Goal: Task Accomplishment & Management: Complete application form

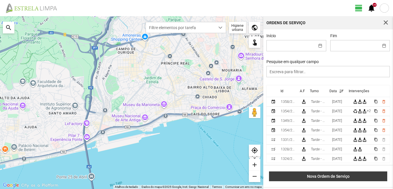
click at [334, 177] on span "Nova Ordem de Serviço" at bounding box center [328, 176] width 112 height 5
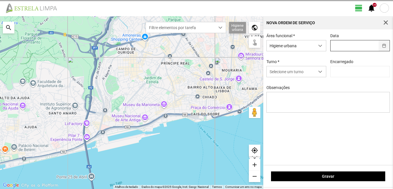
click at [382, 44] on button "button" at bounding box center [384, 45] width 11 height 11
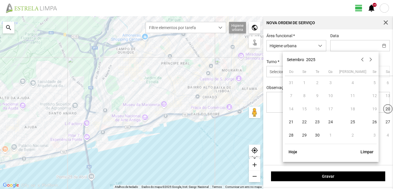
click at [383, 107] on span "20" at bounding box center [387, 108] width 9 height 9
type input "[DATE]"
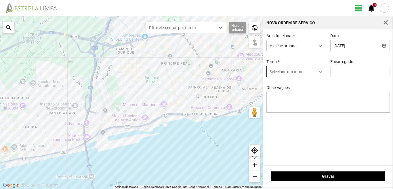
click at [320, 71] on span "dropdown trigger" at bounding box center [320, 72] width 4 height 4
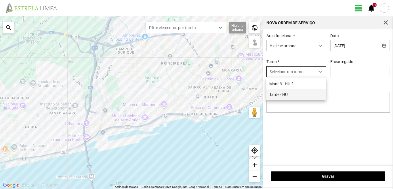
click at [283, 94] on li "Tarde - HU" at bounding box center [295, 94] width 59 height 11
type input "[PERSON_NAME]"
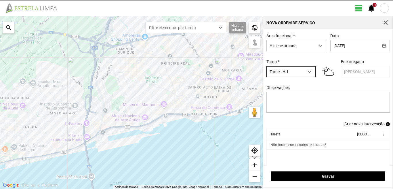
click at [6, 27] on div "search" at bounding box center [9, 28] width 12 height 12
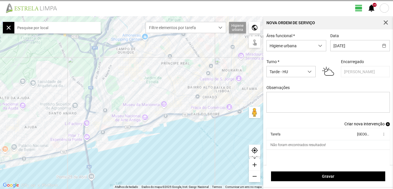
click at [36, 25] on input "text" at bounding box center [57, 28] width 86 height 12
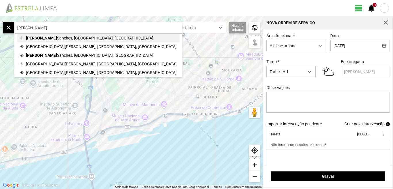
click at [57, 39] on span "Sanches, [GEOGRAPHIC_DATA], [GEOGRAPHIC_DATA]" at bounding box center [105, 38] width 96 height 9
type input "R. Ribeiro Sanches, 1200 [GEOGRAPHIC_DATA], [GEOGRAPHIC_DATA]"
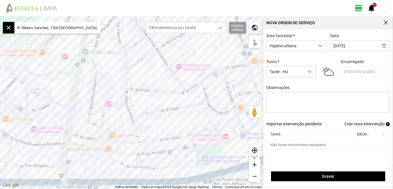
click at [360, 126] on span "Criar nova intervenção" at bounding box center [364, 123] width 40 height 5
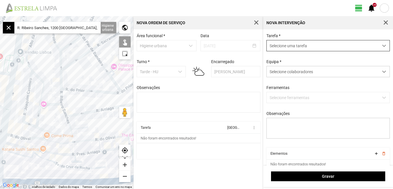
click at [382, 47] on span "dropdown trigger" at bounding box center [384, 46] width 4 height 4
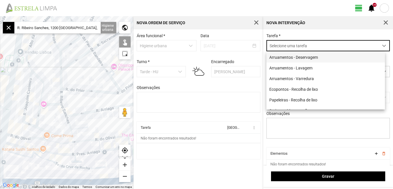
click at [315, 59] on li "Arruamentos - Deservagem" at bounding box center [325, 57] width 119 height 11
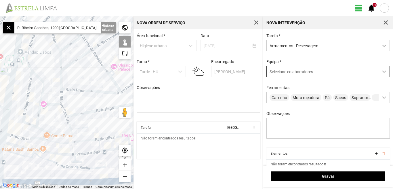
click at [382, 73] on span at bounding box center [384, 72] width 4 height 4
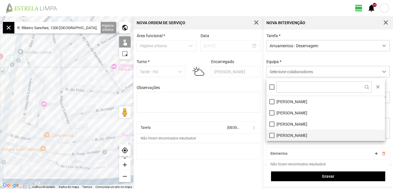
click at [271, 134] on li "[PERSON_NAME]" at bounding box center [325, 134] width 119 height 11
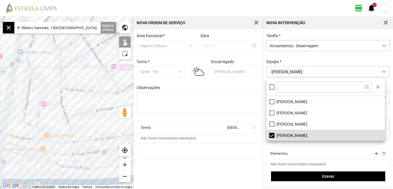
click at [242, 151] on cdk-virtual-scroll-viewport "Tarefa Equipa more_vert Não foram encontrados resultados!" at bounding box center [199, 139] width 124 height 37
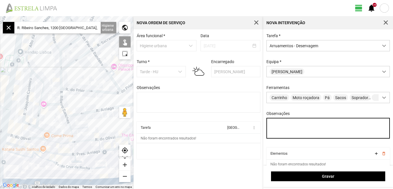
click at [280, 127] on textarea "Observações" at bounding box center [328, 128] width 124 height 21
type textarea "[PERSON_NAME]"
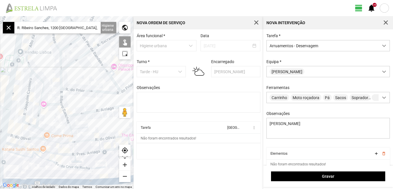
click at [73, 149] on div at bounding box center [67, 102] width 134 height 173
click at [71, 137] on div at bounding box center [67, 102] width 134 height 173
click at [69, 127] on div at bounding box center [67, 102] width 134 height 173
click at [64, 111] on div at bounding box center [67, 102] width 134 height 173
click at [61, 97] on div at bounding box center [67, 102] width 134 height 173
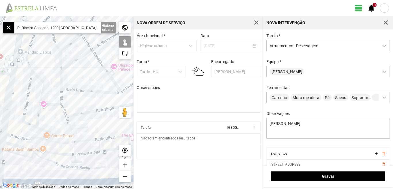
click at [61, 83] on div at bounding box center [67, 102] width 134 height 173
click at [60, 61] on div at bounding box center [67, 102] width 134 height 173
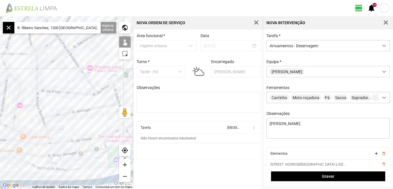
drag, startPoint x: 87, startPoint y: 75, endPoint x: 62, endPoint y: 77, distance: 25.1
click at [62, 77] on div at bounding box center [67, 102] width 134 height 173
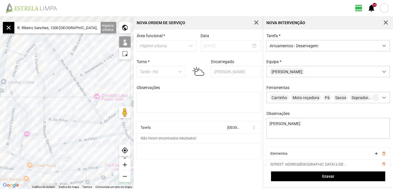
drag, startPoint x: 61, startPoint y: 75, endPoint x: 73, endPoint y: 104, distance: 30.4
click at [73, 104] on div at bounding box center [67, 102] width 134 height 173
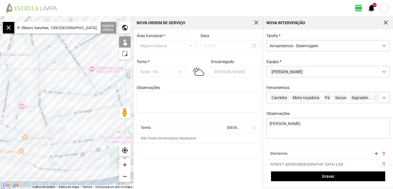
drag, startPoint x: 76, startPoint y: 106, endPoint x: 72, endPoint y: 67, distance: 39.1
click at [71, 68] on div at bounding box center [67, 102] width 134 height 173
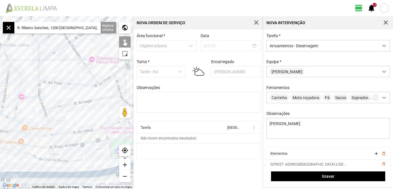
click at [49, 125] on div at bounding box center [67, 102] width 134 height 173
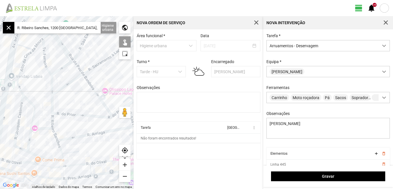
drag, startPoint x: 57, startPoint y: 98, endPoint x: 72, endPoint y: 132, distance: 36.7
click at [72, 132] on div at bounding box center [67, 102] width 134 height 173
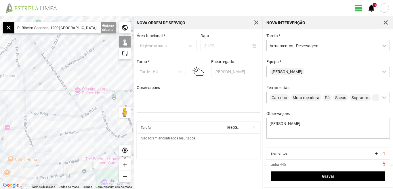
drag, startPoint x: 87, startPoint y: 107, endPoint x: 56, endPoint y: 97, distance: 32.8
click at [56, 97] on div at bounding box center [67, 102] width 134 height 173
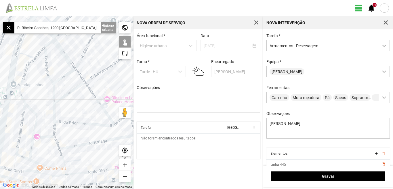
drag, startPoint x: 49, startPoint y: 96, endPoint x: 79, endPoint y: 106, distance: 31.7
click at [79, 106] on div at bounding box center [67, 102] width 134 height 173
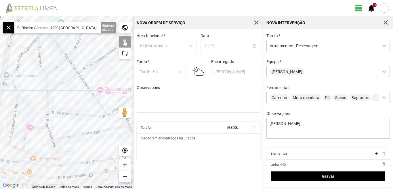
drag, startPoint x: 80, startPoint y: 104, endPoint x: 72, endPoint y: 93, distance: 14.1
click at [72, 93] on div at bounding box center [67, 102] width 134 height 173
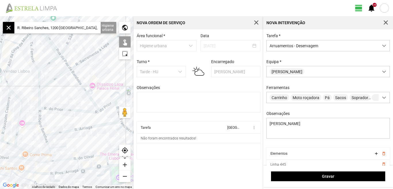
drag, startPoint x: 72, startPoint y: 92, endPoint x: 64, endPoint y: 89, distance: 7.9
click at [64, 89] on div at bounding box center [67, 102] width 134 height 173
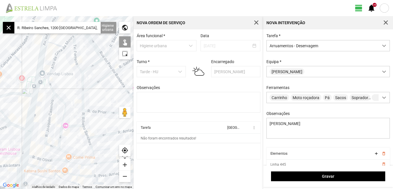
drag, startPoint x: 56, startPoint y: 99, endPoint x: 101, endPoint y: 101, distance: 45.3
click at [100, 102] on div at bounding box center [67, 102] width 134 height 173
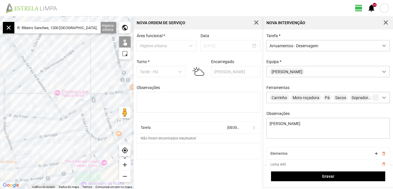
drag, startPoint x: 119, startPoint y: 96, endPoint x: 39, endPoint y: 101, distance: 79.9
click at [39, 101] on div at bounding box center [67, 102] width 134 height 173
click at [29, 116] on div at bounding box center [67, 102] width 134 height 173
click at [72, 113] on div at bounding box center [67, 102] width 134 height 173
click at [87, 102] on div at bounding box center [67, 102] width 134 height 173
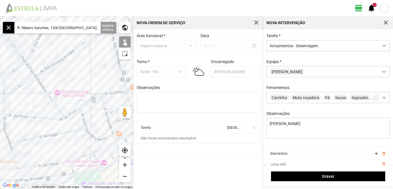
click at [110, 93] on div at bounding box center [67, 102] width 134 height 173
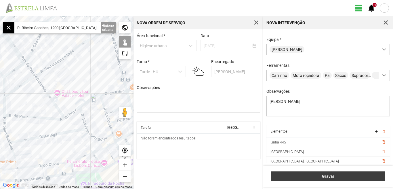
click at [328, 176] on span "Gravar" at bounding box center [328, 176] width 108 height 5
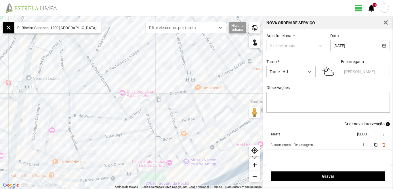
click at [356, 126] on span "Criar nova intervenção" at bounding box center [364, 123] width 40 height 5
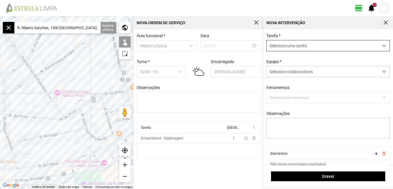
click at [382, 47] on span "dropdown trigger" at bounding box center [384, 46] width 4 height 4
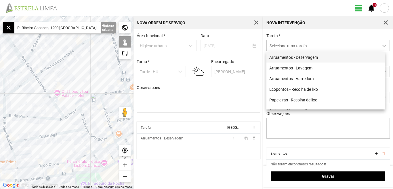
click at [309, 57] on li "Arruamentos - Deservagem" at bounding box center [325, 57] width 119 height 11
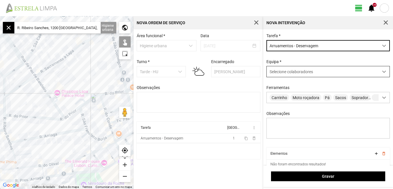
click at [382, 73] on span at bounding box center [384, 72] width 4 height 4
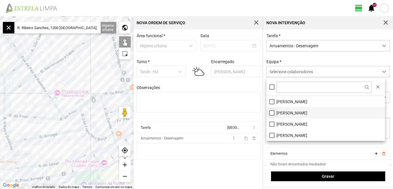
click at [270, 111] on li "[PERSON_NAME]" at bounding box center [325, 112] width 119 height 11
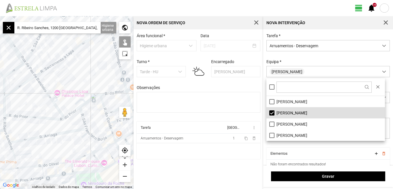
click at [216, 168] on div "Área funcional * Higiene urbana Data [DATE] Turno * Tarde - HU Encarregado Grac…" at bounding box center [199, 108] width 130 height 159
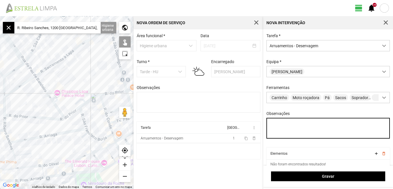
click at [284, 122] on textarea "Observações" at bounding box center [328, 128] width 124 height 21
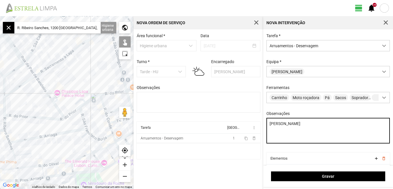
type textarea "[PERSON_NAME]"
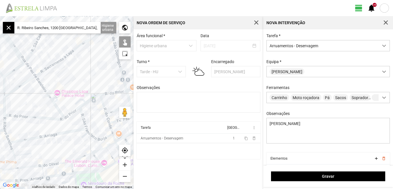
click at [92, 28] on input "R. Ribeiro Sanches, 1200 [GEOGRAPHIC_DATA], [GEOGRAPHIC_DATA]" at bounding box center [57, 28] width 86 height 12
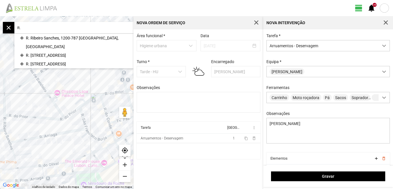
type input "R"
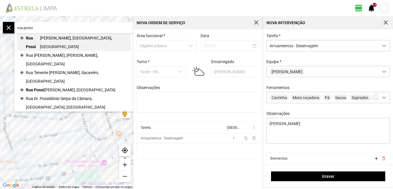
click at [61, 37] on span "[PERSON_NAME], [GEOGRAPHIC_DATA], [GEOGRAPHIC_DATA]" at bounding box center [84, 42] width 88 height 17
type input "R. [PERSON_NAME], 1350 [GEOGRAPHIC_DATA], [GEOGRAPHIC_DATA]"
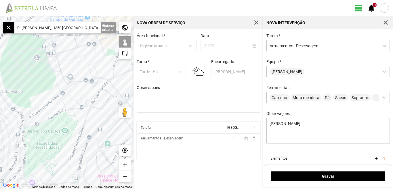
click at [126, 164] on div "add" at bounding box center [125, 165] width 12 height 12
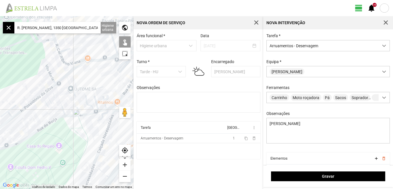
click at [127, 164] on div "add" at bounding box center [125, 165] width 12 height 12
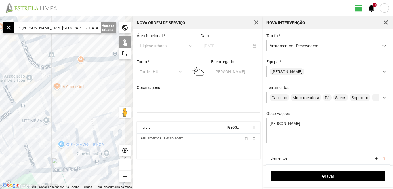
drag, startPoint x: 73, startPoint y: 77, endPoint x: 45, endPoint y: 119, distance: 50.6
click at [45, 119] on div at bounding box center [67, 102] width 134 height 173
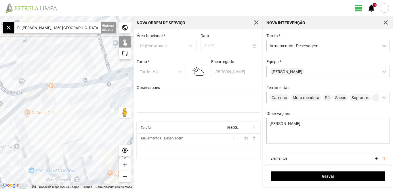
drag, startPoint x: 66, startPoint y: 113, endPoint x: 26, endPoint y: 125, distance: 41.8
click at [27, 127] on div at bounding box center [67, 102] width 134 height 173
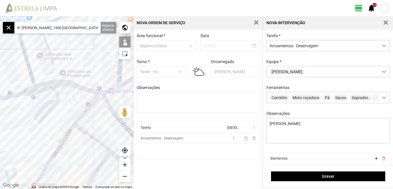
drag, startPoint x: 47, startPoint y: 115, endPoint x: 3, endPoint y: 120, distance: 44.2
click at [3, 120] on div at bounding box center [67, 102] width 134 height 173
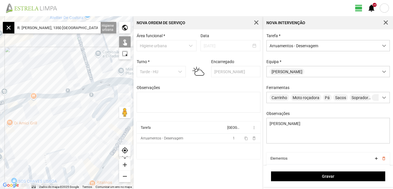
drag, startPoint x: 20, startPoint y: 112, endPoint x: 79, endPoint y: 110, distance: 58.8
click at [79, 110] on div at bounding box center [67, 102] width 134 height 173
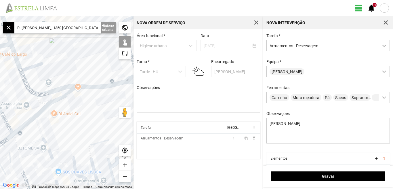
drag, startPoint x: 36, startPoint y: 120, endPoint x: 85, endPoint y: 110, distance: 49.4
click at [84, 110] on div at bounding box center [67, 102] width 134 height 173
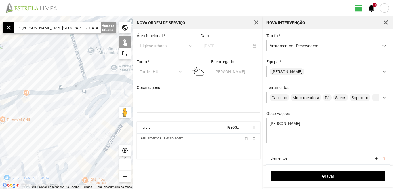
drag, startPoint x: 98, startPoint y: 99, endPoint x: 41, endPoint y: 106, distance: 56.5
click at [41, 106] on div at bounding box center [67, 102] width 134 height 173
click at [46, 92] on div at bounding box center [67, 102] width 134 height 173
click at [82, 84] on div at bounding box center [67, 102] width 134 height 173
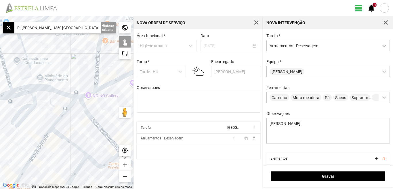
drag, startPoint x: 86, startPoint y: 106, endPoint x: 14, endPoint y: 116, distance: 73.2
click at [14, 116] on div at bounding box center [67, 102] width 134 height 173
click at [82, 96] on div at bounding box center [67, 102] width 134 height 173
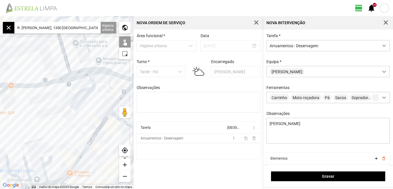
drag, startPoint x: 19, startPoint y: 117, endPoint x: 85, endPoint y: 98, distance: 68.0
click at [85, 98] on div at bounding box center [67, 102] width 134 height 173
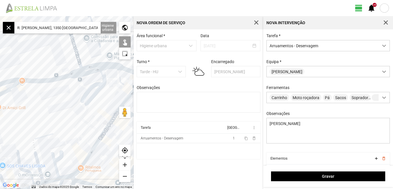
drag, startPoint x: 31, startPoint y: 115, endPoint x: 89, endPoint y: 100, distance: 60.2
click at [89, 100] on div at bounding box center [67, 102] width 134 height 173
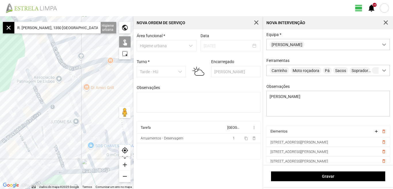
scroll to position [3, 0]
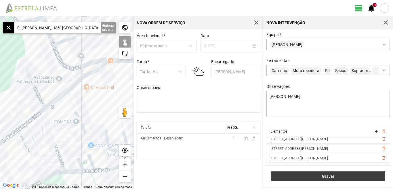
click at [328, 176] on span "Gravar" at bounding box center [328, 176] width 108 height 5
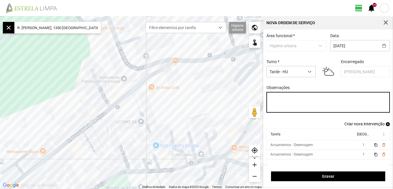
click at [283, 100] on textarea "Observações" at bounding box center [328, 102] width 124 height 21
click at [310, 102] on textarea "[PERSON_NAME]," at bounding box center [328, 102] width 124 height 21
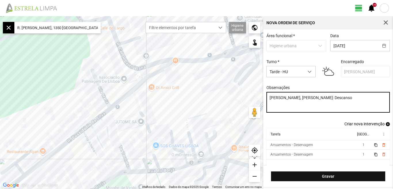
type textarea "[PERSON_NAME], [PERSON_NAME]: Descanso"
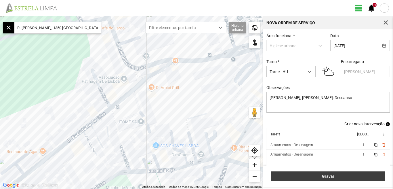
click at [325, 176] on span "Gravar" at bounding box center [328, 176] width 108 height 5
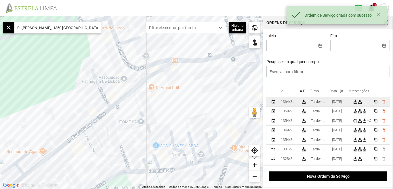
click at [350, 102] on td "[DATE]" at bounding box center [340, 101] width 21 height 9
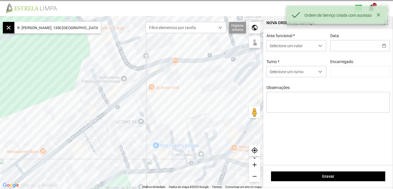
type input "[DATE]"
type textarea "[PERSON_NAME], [PERSON_NAME]: Descanso"
type input "[PERSON_NAME]"
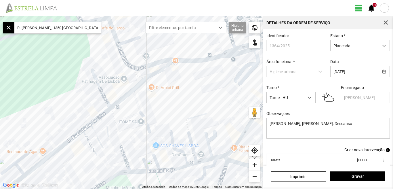
scroll to position [31, 0]
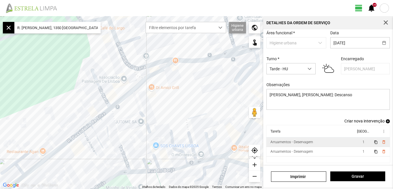
click at [360, 142] on td "1" at bounding box center [363, 141] width 16 height 9
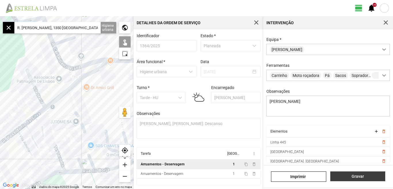
click at [355, 176] on span "Gravar" at bounding box center [357, 176] width 49 height 5
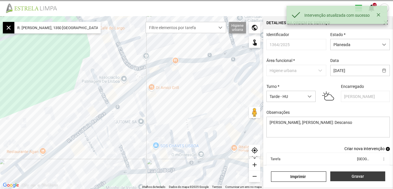
click at [356, 175] on span "Gravar" at bounding box center [357, 176] width 49 height 5
